Goal: Find contact information: Find contact information

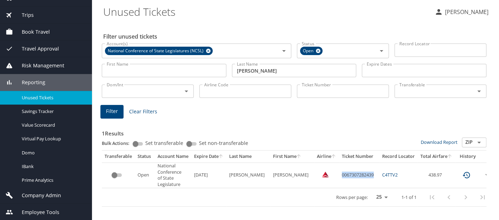
scroll to position [39, 0]
click at [50, 197] on span "Company Admin" at bounding box center [37, 196] width 48 height 8
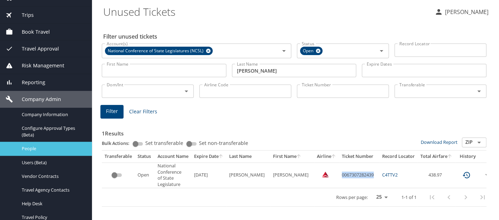
click at [60, 147] on span "People" at bounding box center [53, 148] width 62 height 7
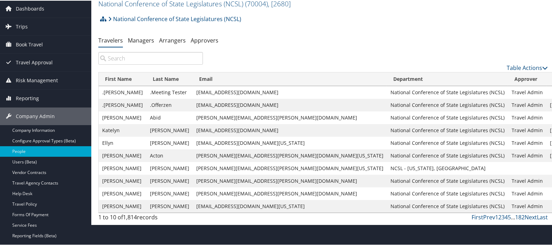
scroll to position [39, 0]
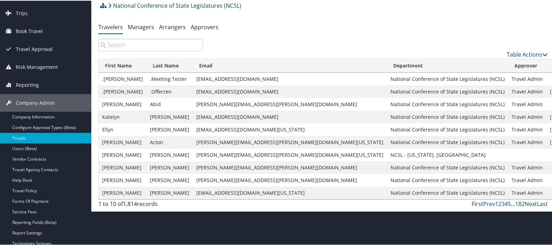
click at [526, 203] on link "Next" at bounding box center [531, 203] width 12 height 8
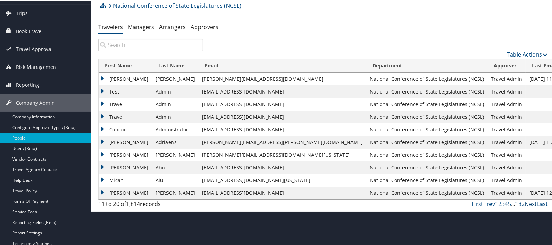
click at [526, 203] on link "Next" at bounding box center [531, 203] width 12 height 8
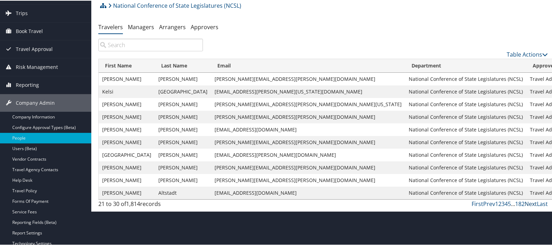
click at [526, 203] on link "Next" at bounding box center [531, 203] width 12 height 8
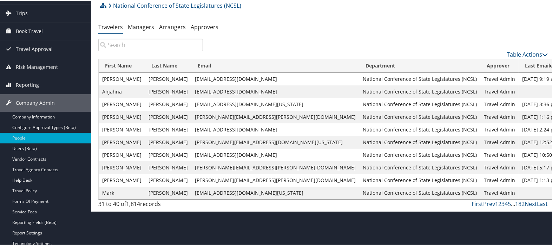
click at [119, 47] on input "search" at bounding box center [150, 44] width 105 height 13
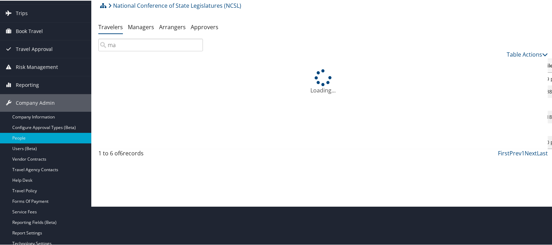
type input "m"
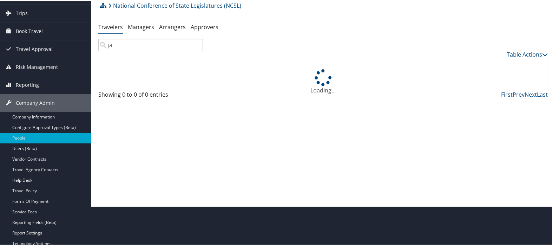
type input "j"
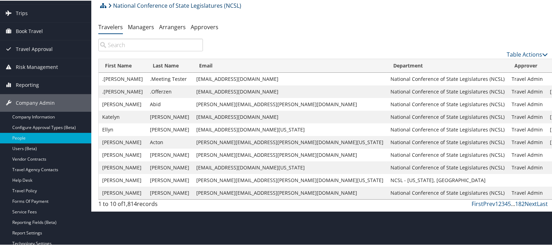
click at [143, 5] on link "National Conference of State Legislatures (NCSL)" at bounding box center [174, 5] width 133 height 14
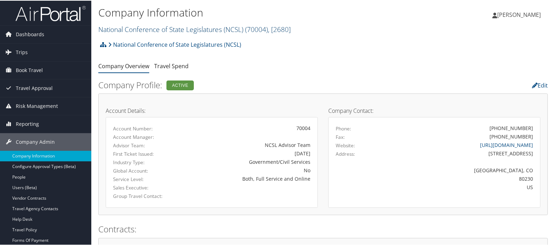
click at [151, 27] on link "National Conference of State Legislatures (NCSL) ( 70004 ) , [ 2680 ]" at bounding box center [194, 28] width 192 height 9
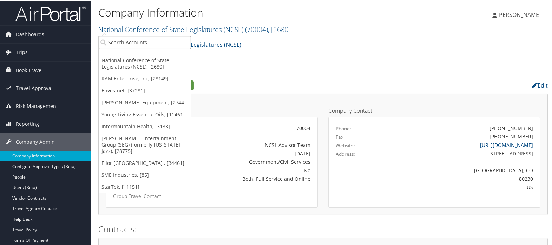
click at [152, 41] on input "search" at bounding box center [145, 41] width 92 height 13
type input "wagn"
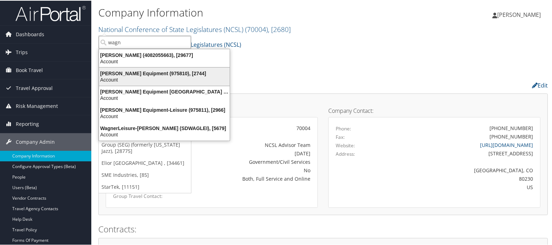
click at [152, 72] on div "Wagner Equipment (975810), [2744]" at bounding box center [164, 73] width 139 height 6
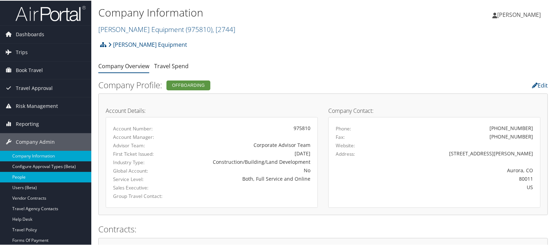
click at [32, 174] on link "People" at bounding box center [45, 176] width 91 height 11
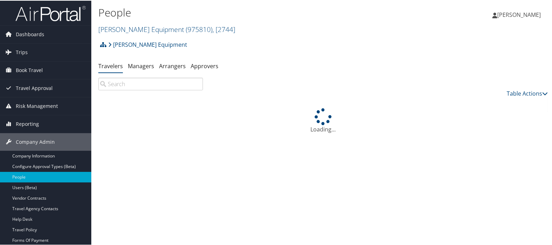
click at [164, 84] on input "search" at bounding box center [150, 83] width 105 height 13
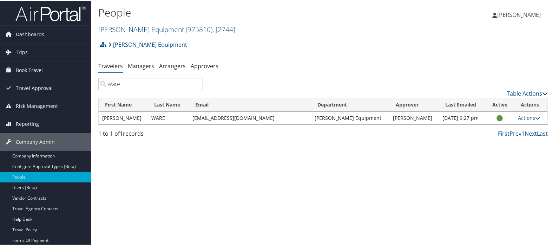
type input "ware"
drag, startPoint x: 268, startPoint y: 117, endPoint x: 186, endPoint y: 119, distance: 81.9
click at [189, 119] on td "ware_kc@wagnerequipment.com" at bounding box center [250, 117] width 122 height 13
copy td "ware_kc@wagnerequipment.com"
click at [274, 122] on td "ware_kc@wagnerequipment.com" at bounding box center [250, 117] width 122 height 13
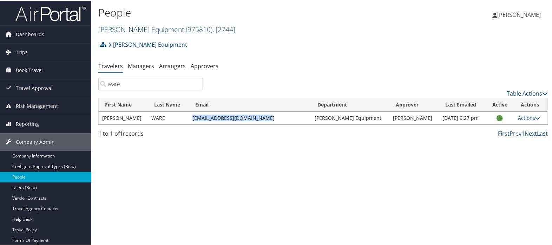
drag, startPoint x: 272, startPoint y: 115, endPoint x: 187, endPoint y: 115, distance: 84.3
click at [189, 115] on td "ware_kc@wagnerequipment.com" at bounding box center [250, 117] width 122 height 13
copy td "ware_kc@wagnerequipment.com"
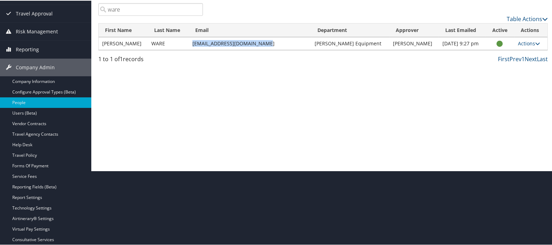
scroll to position [112, 0]
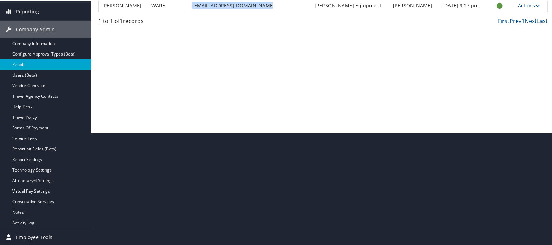
click at [55, 235] on link "Employee Tools" at bounding box center [45, 237] width 91 height 18
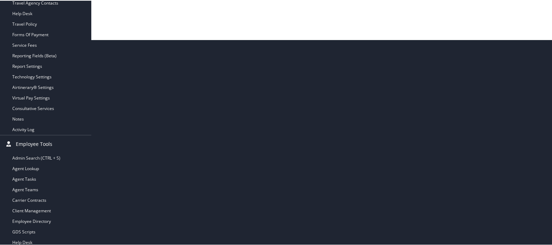
scroll to position [207, 0]
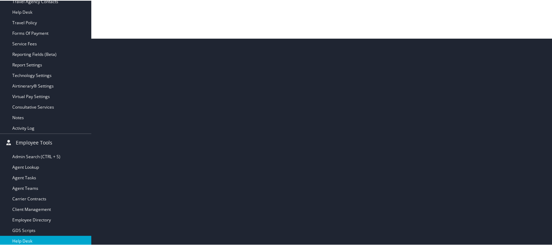
click at [41, 242] on link "Help Desk" at bounding box center [45, 240] width 91 height 11
